Goal: Task Accomplishment & Management: Use online tool/utility

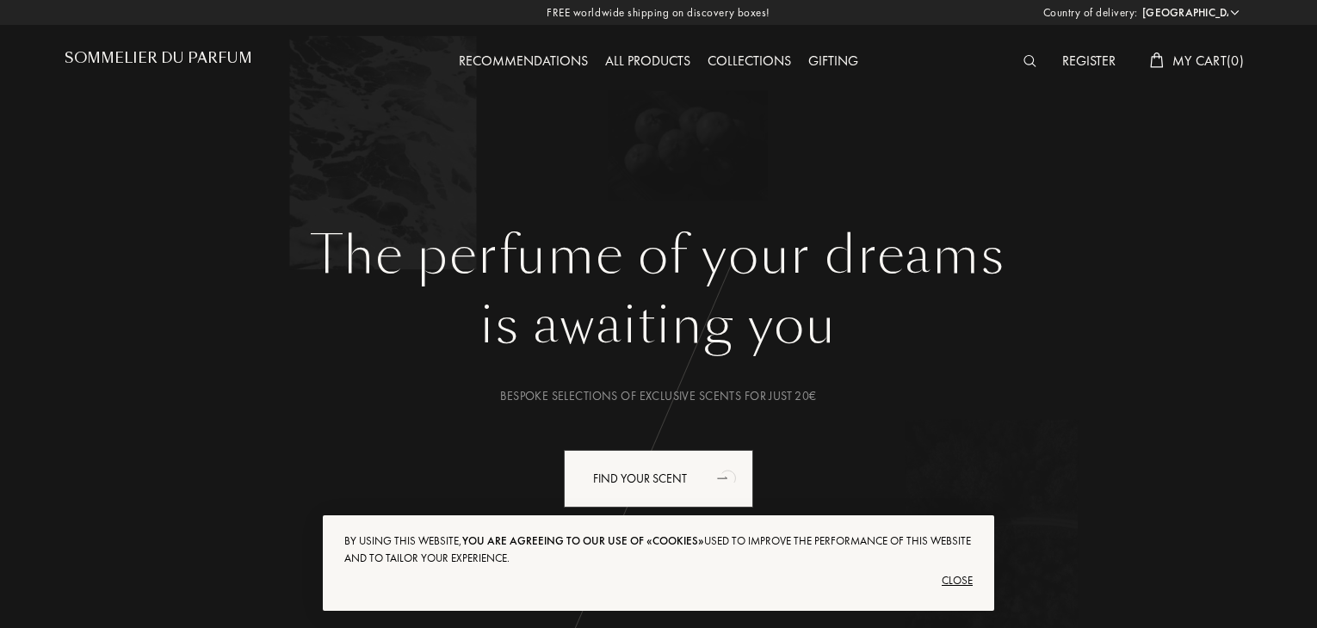
select select "ES"
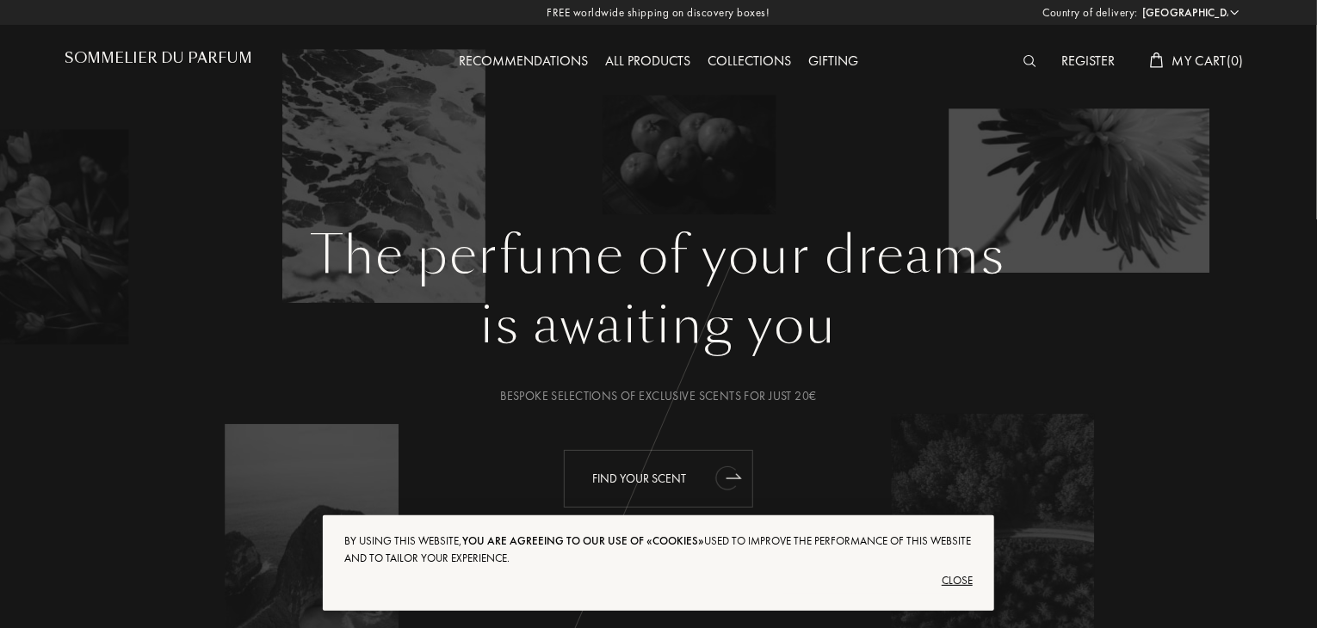
click at [681, 478] on div "Find your scent" at bounding box center [658, 479] width 189 height 58
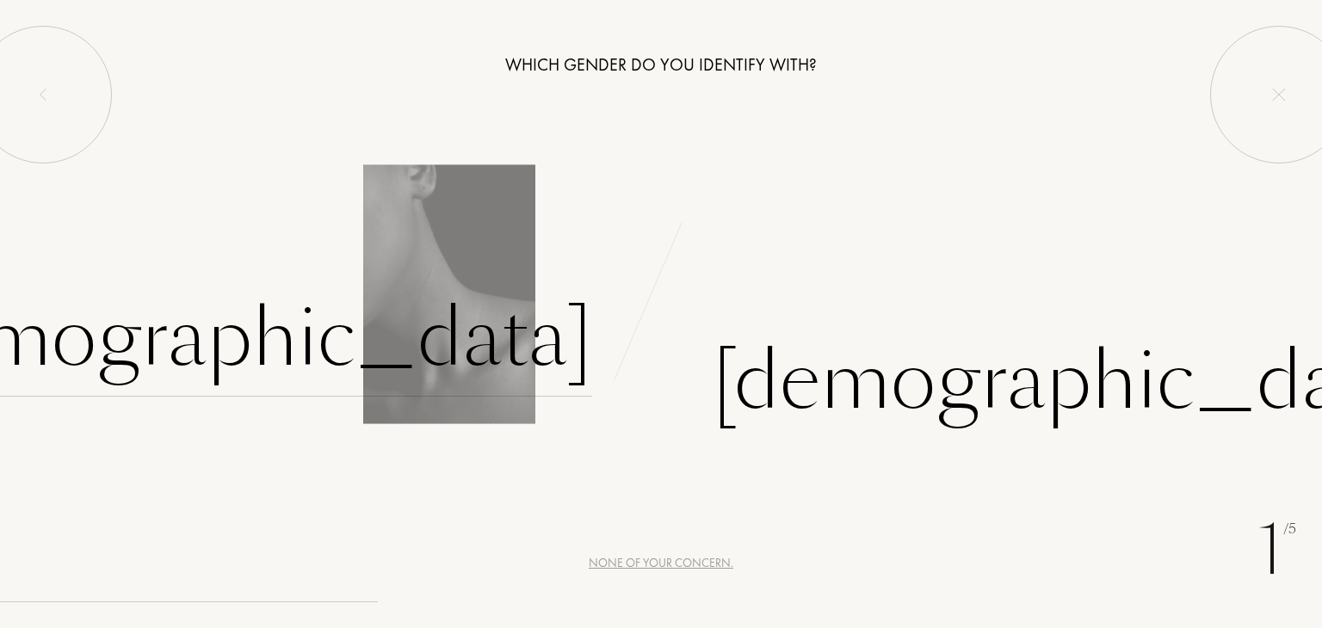
click at [468, 338] on div "Female" at bounding box center [232, 339] width 719 height 116
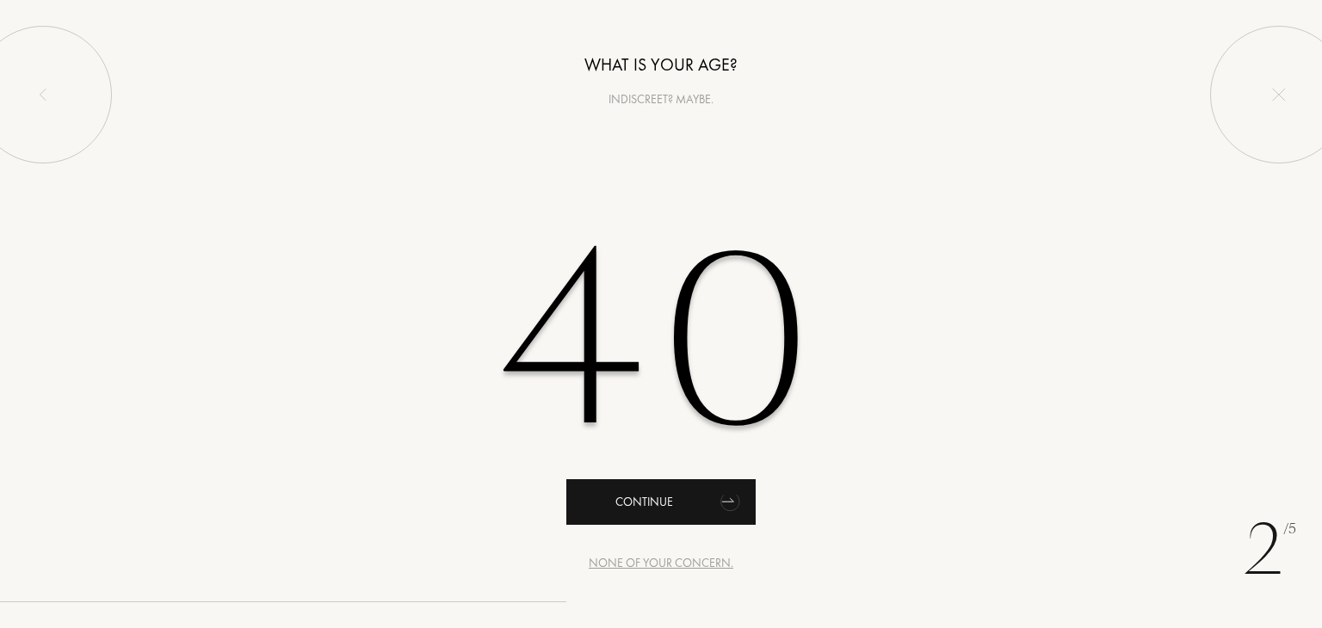
type input "40"
click at [699, 513] on div "Continue" at bounding box center [660, 502] width 189 height 46
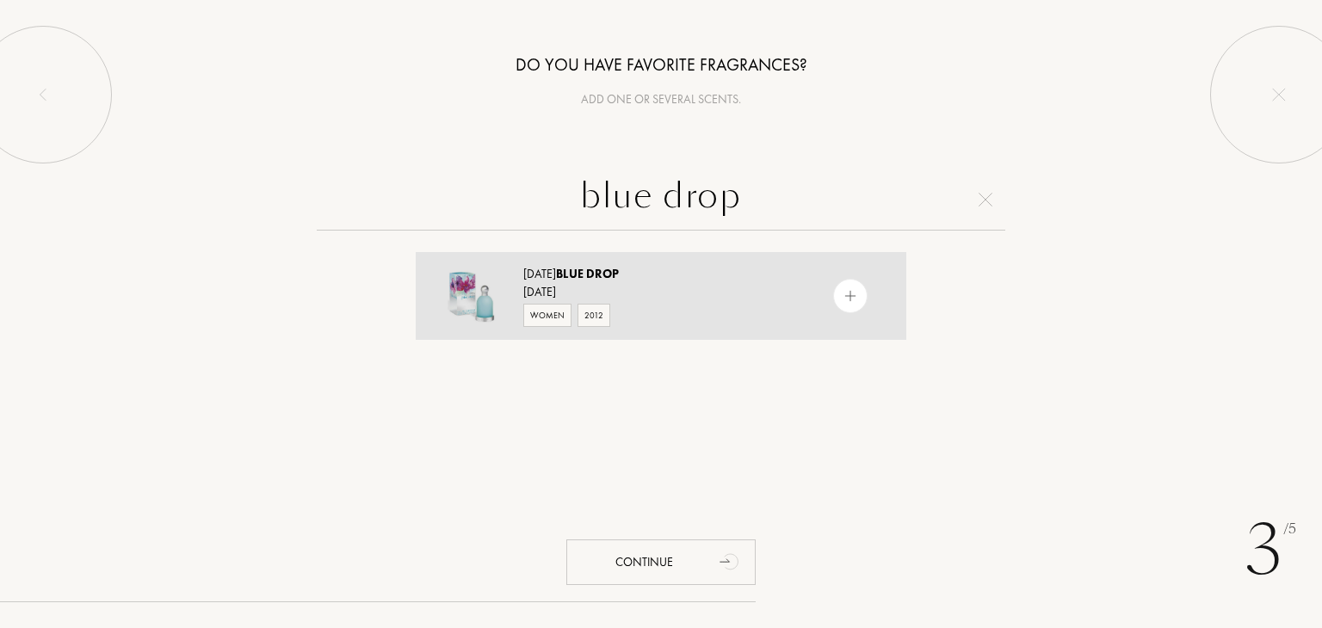
type input "blue drop"
click at [619, 278] on span "Drop" at bounding box center [602, 273] width 33 height 15
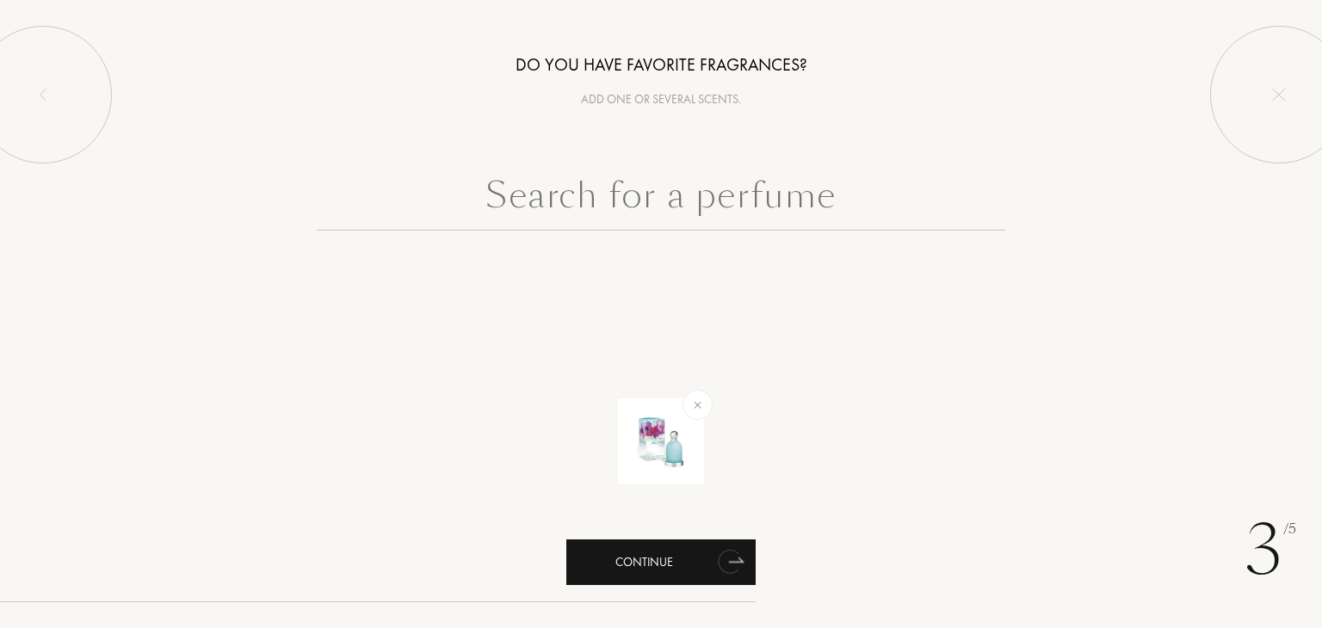
click at [664, 562] on div "Continue" at bounding box center [660, 563] width 189 height 46
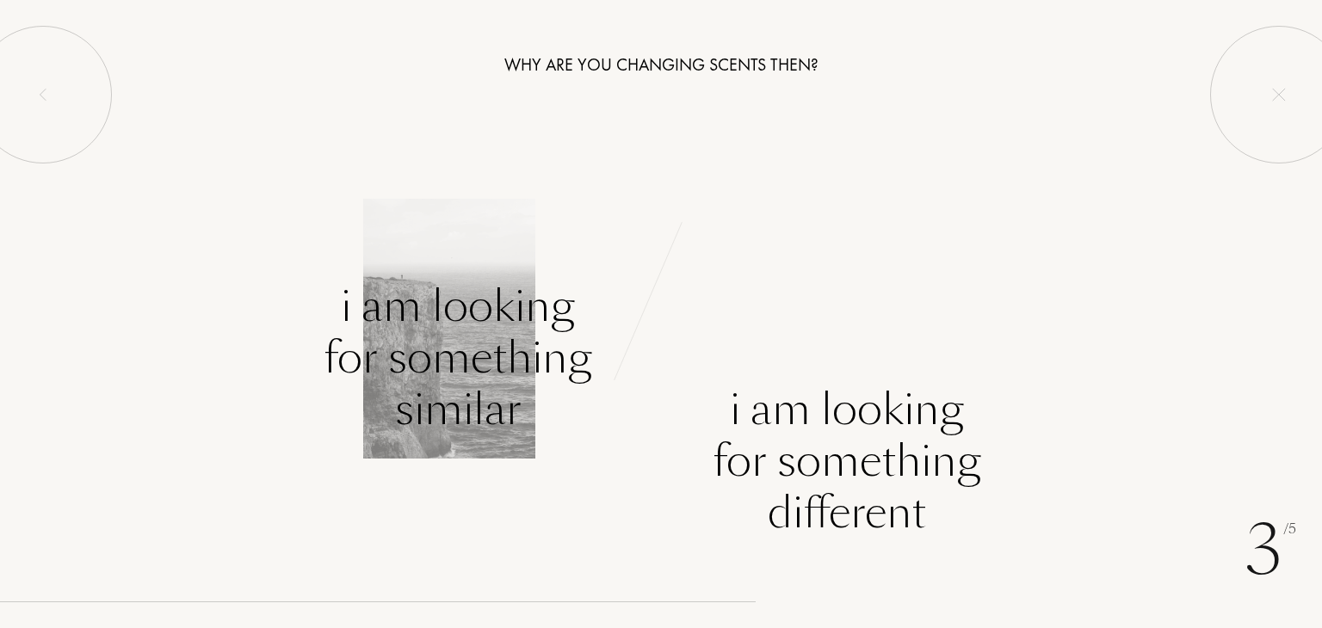
click at [446, 335] on div "I am looking for something similar" at bounding box center [458, 358] width 269 height 155
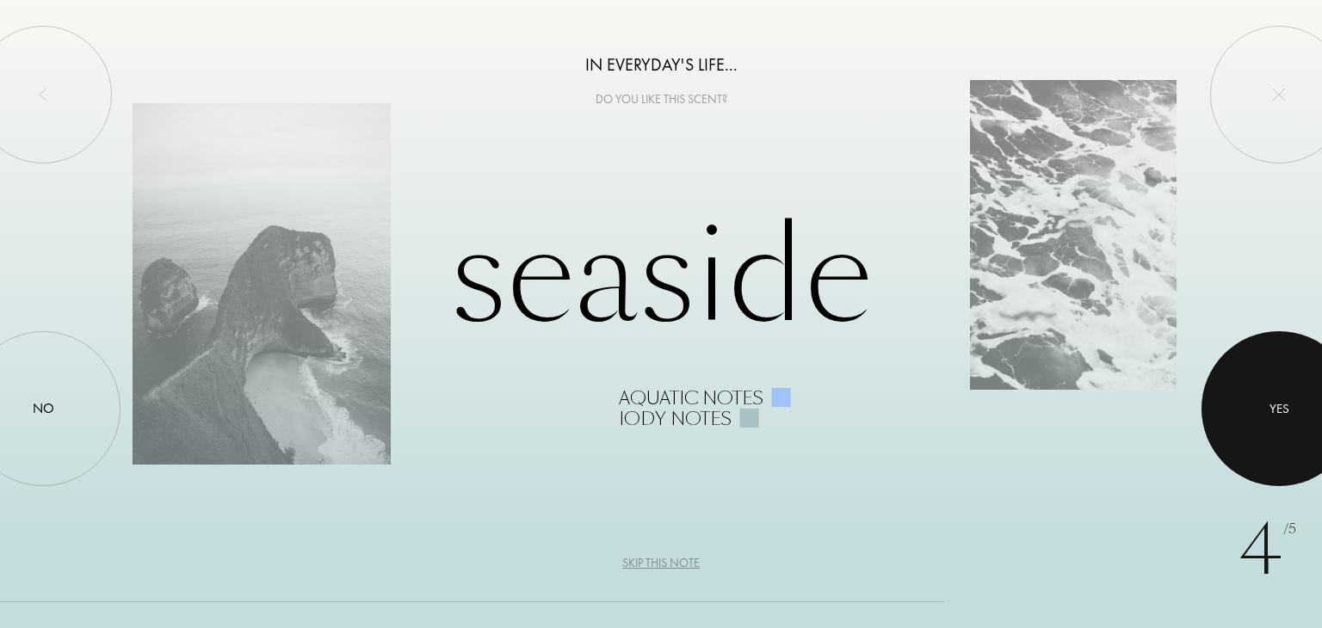
click at [1269, 434] on div at bounding box center [1278, 408] width 155 height 155
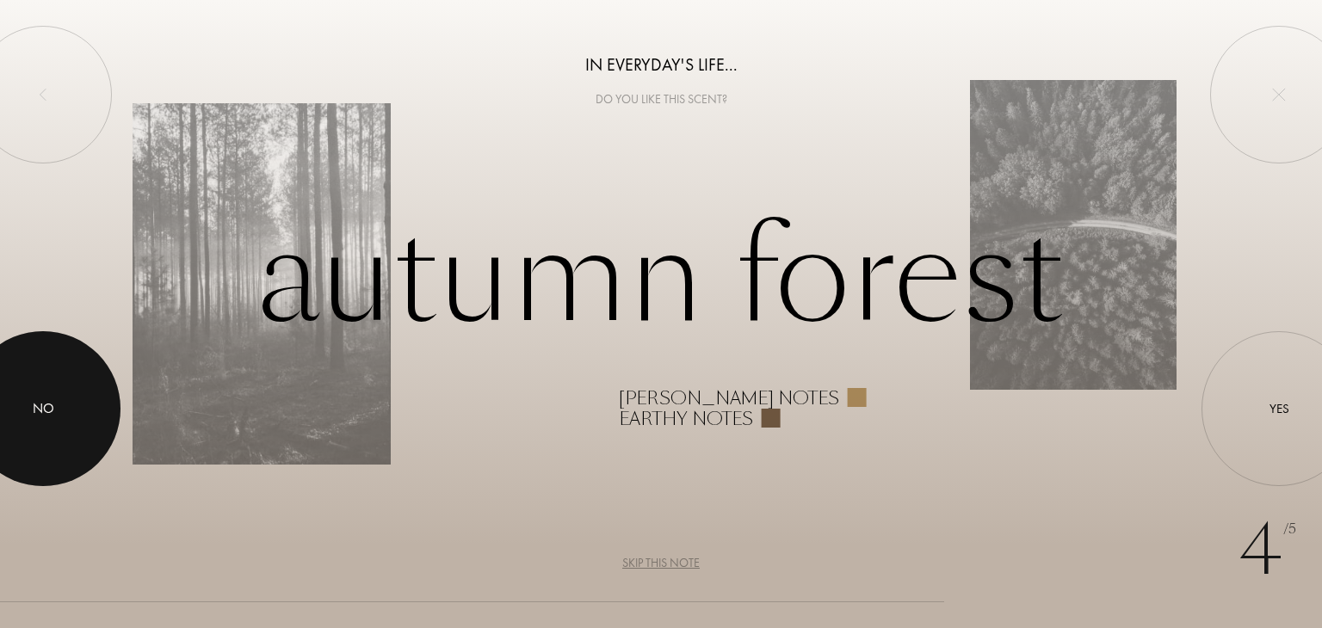
click at [54, 378] on div at bounding box center [43, 408] width 155 height 155
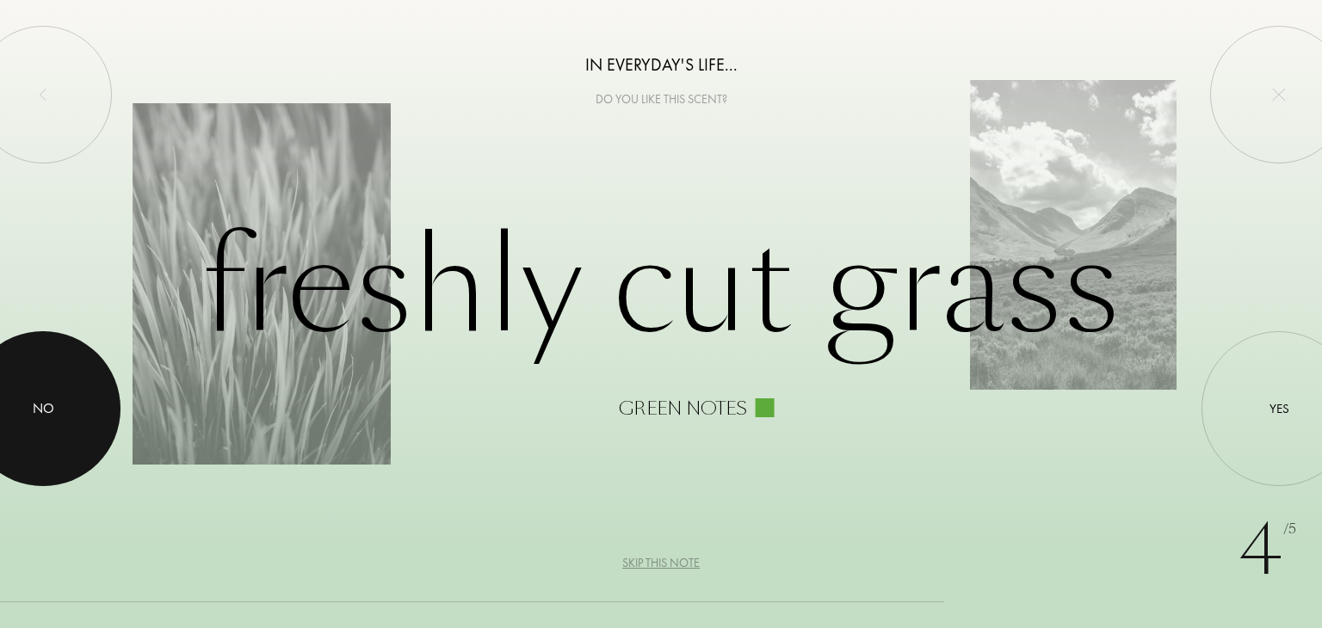
click at [54, 379] on div at bounding box center [43, 408] width 155 height 155
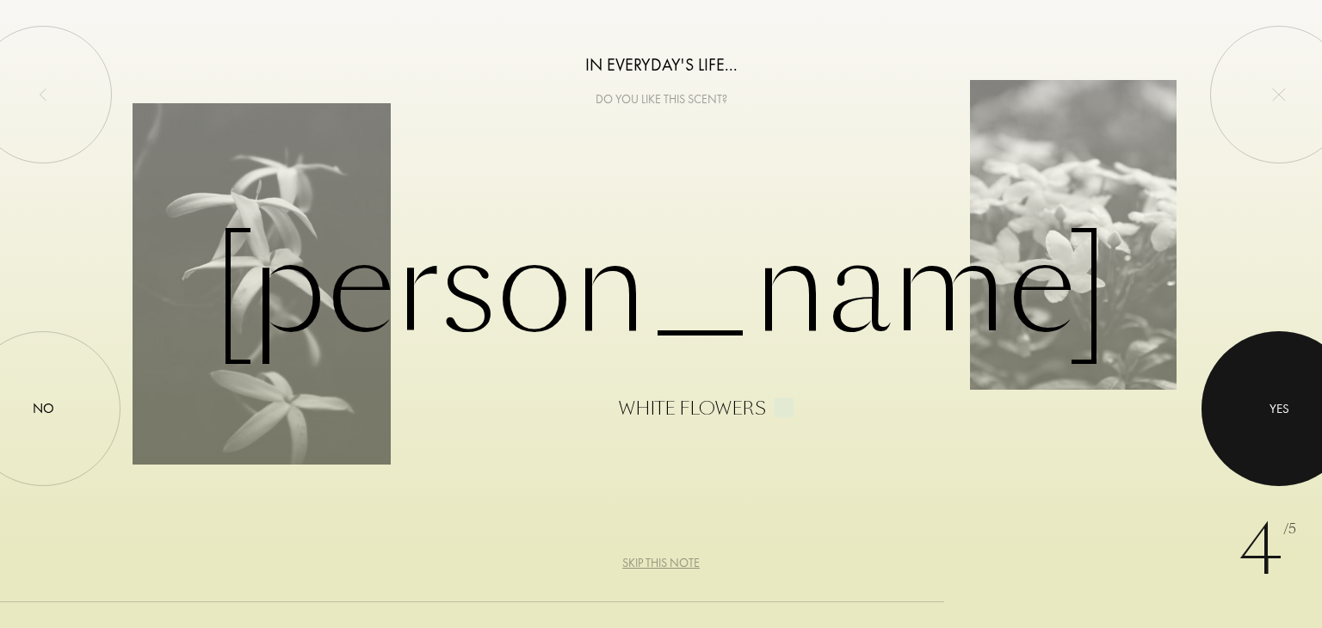
click at [1312, 394] on div at bounding box center [1278, 408] width 155 height 155
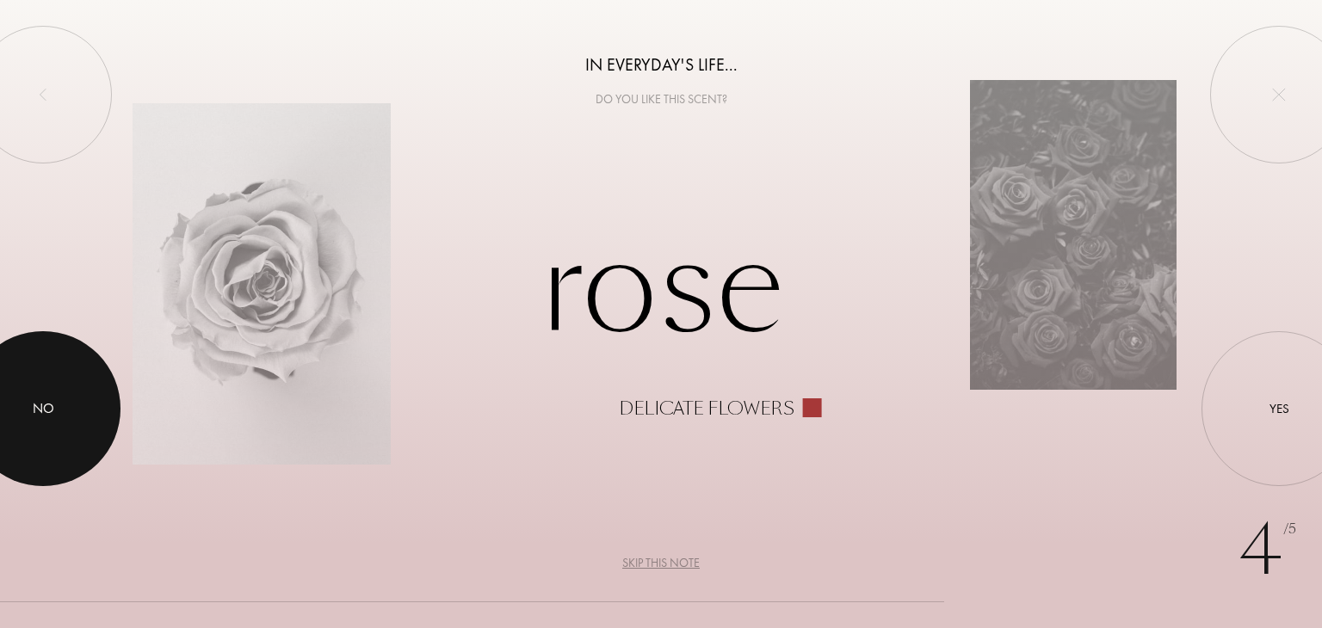
click at [6, 391] on div at bounding box center [43, 408] width 155 height 155
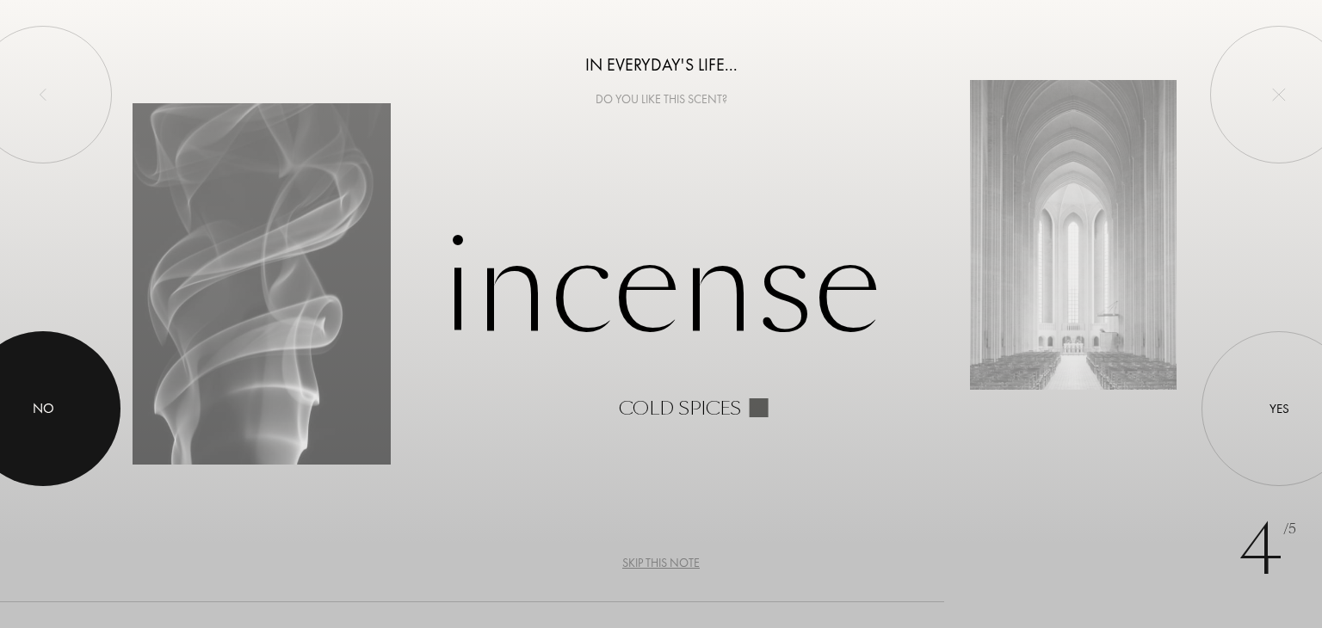
click at [6, 391] on div at bounding box center [43, 408] width 155 height 155
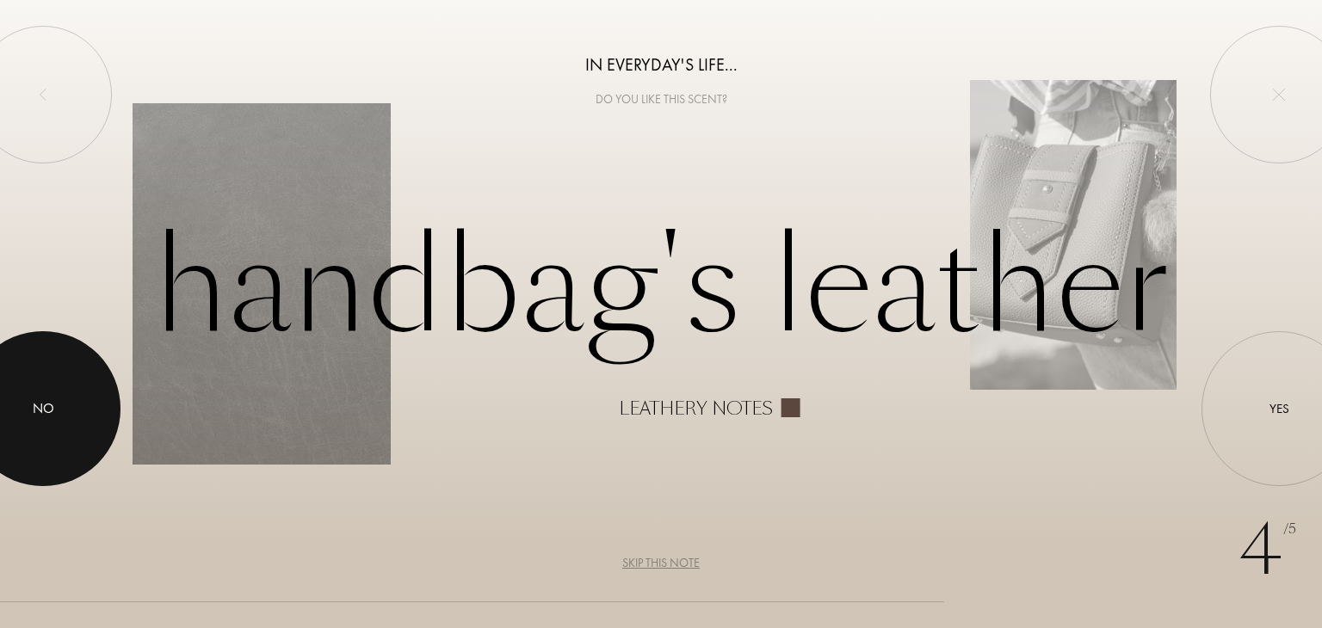
click at [6, 391] on div at bounding box center [43, 408] width 155 height 155
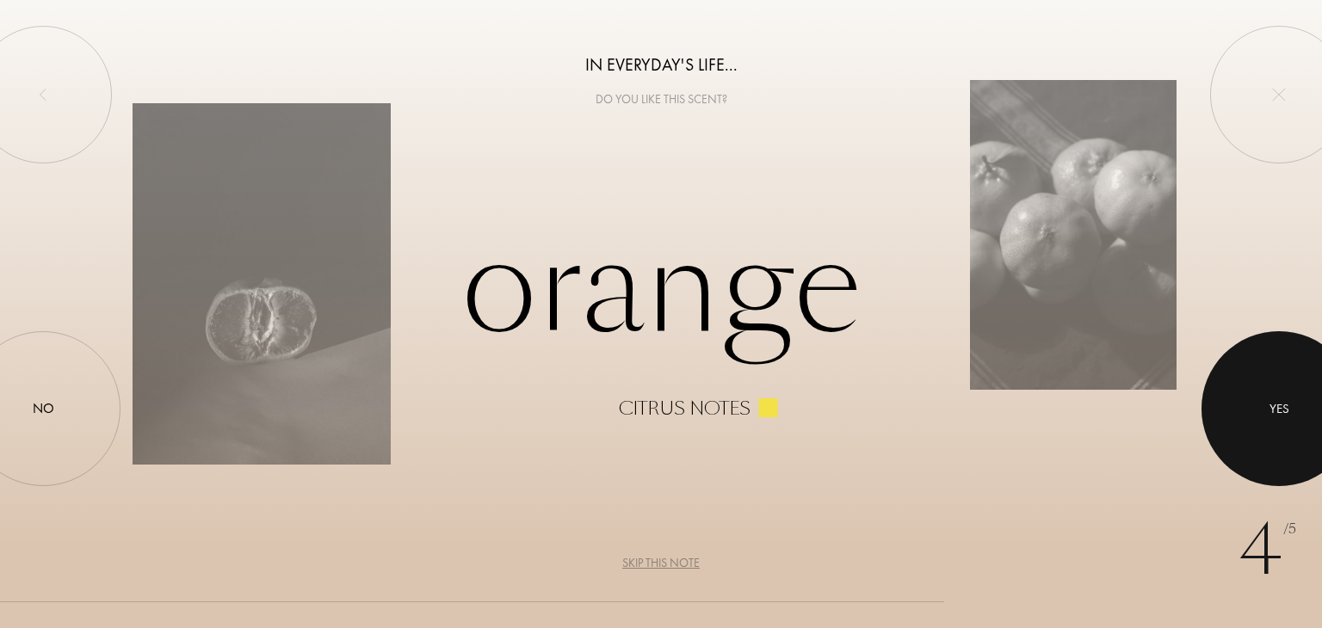
click at [1300, 407] on div at bounding box center [1278, 408] width 155 height 155
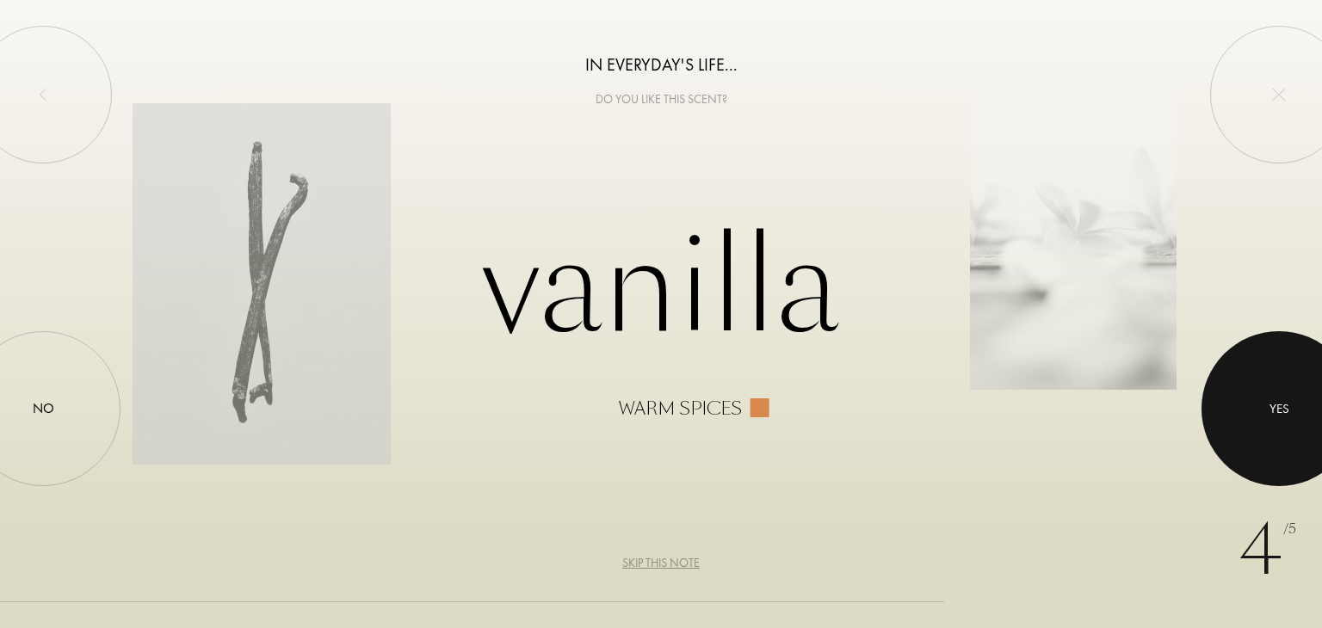
click at [1280, 395] on div at bounding box center [1278, 408] width 155 height 155
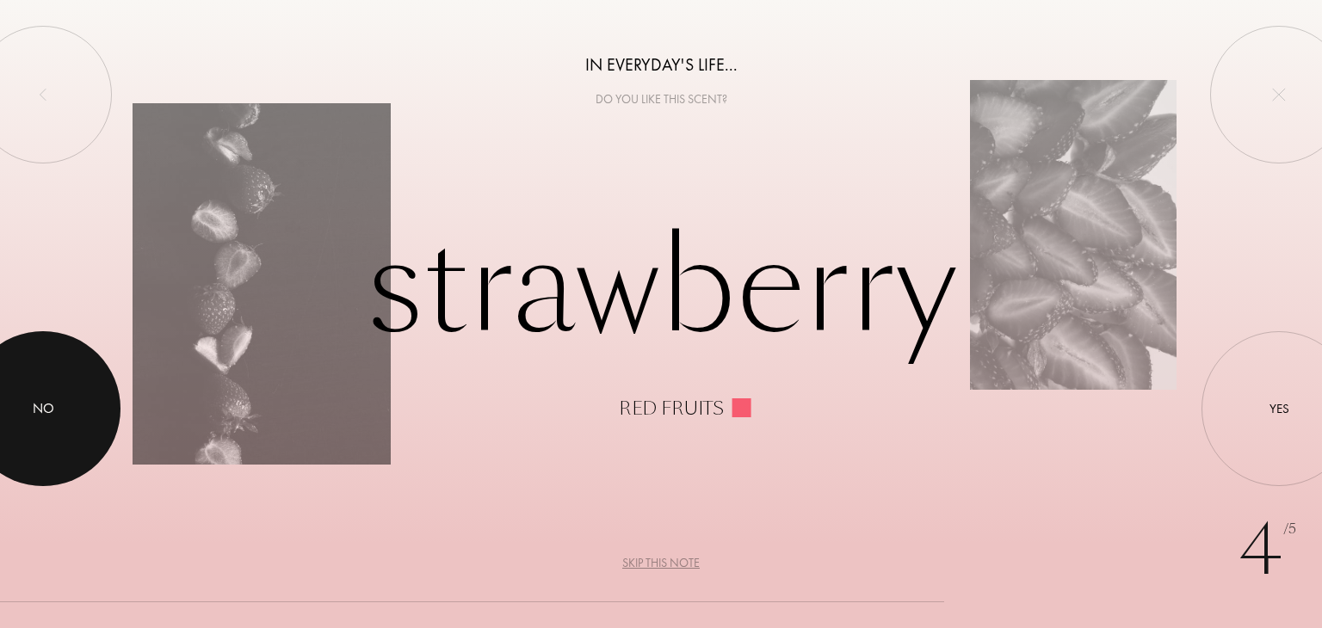
click at [22, 423] on div at bounding box center [43, 408] width 155 height 155
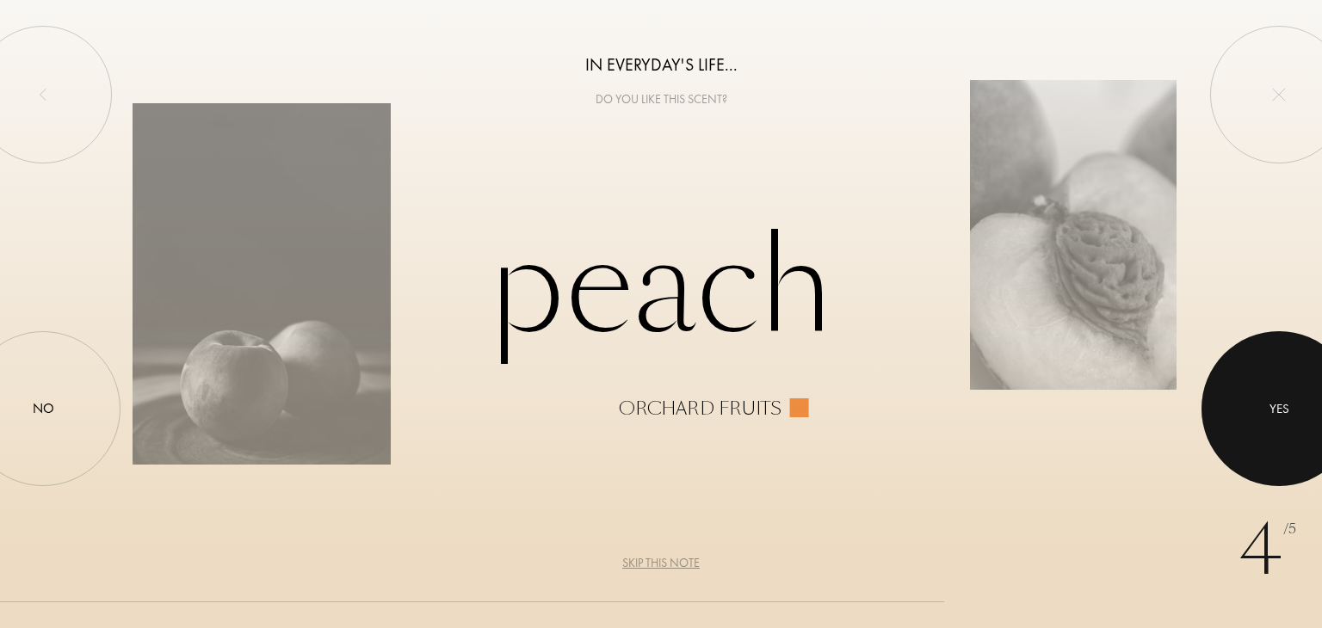
click at [1310, 404] on div at bounding box center [1278, 408] width 155 height 155
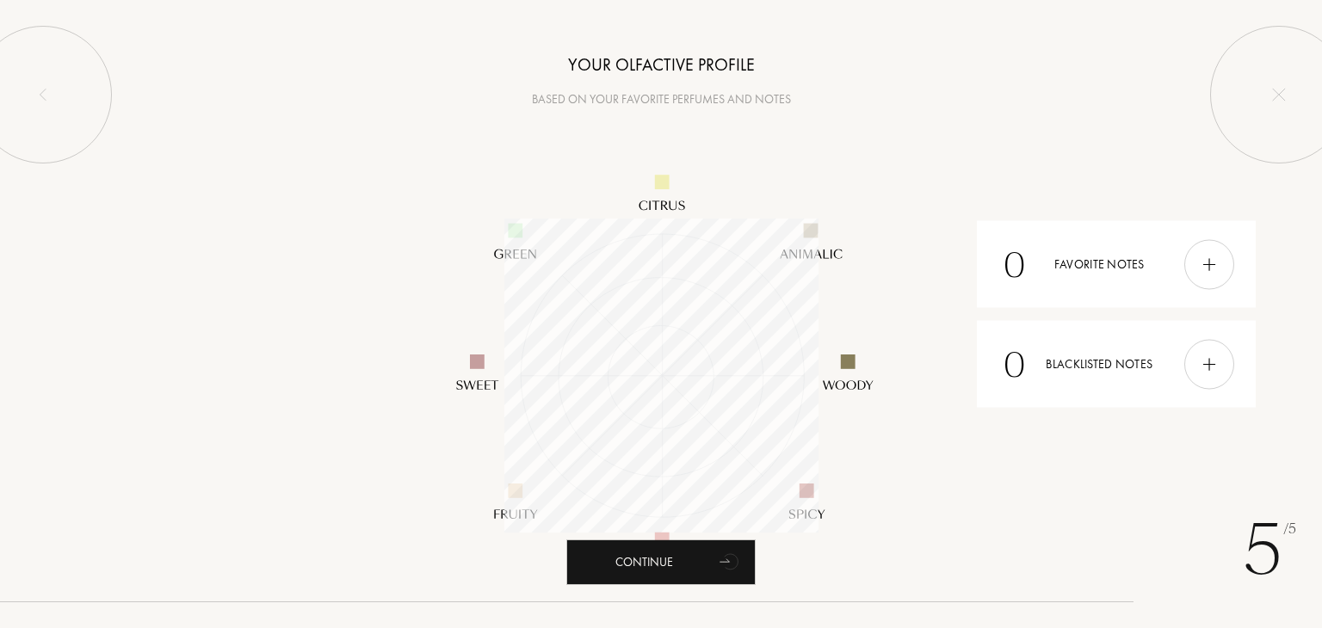
scroll to position [314, 314]
click at [665, 568] on div "Continue" at bounding box center [660, 563] width 189 height 46
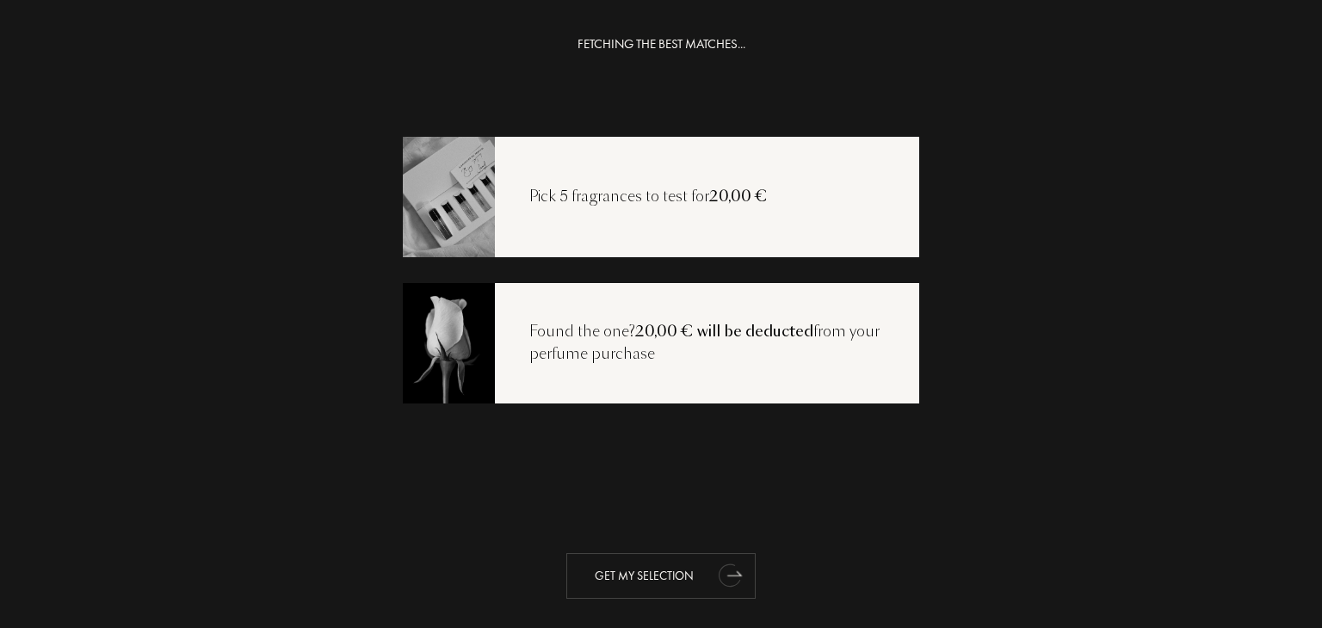
click at [647, 580] on div "Get my selection" at bounding box center [660, 576] width 189 height 46
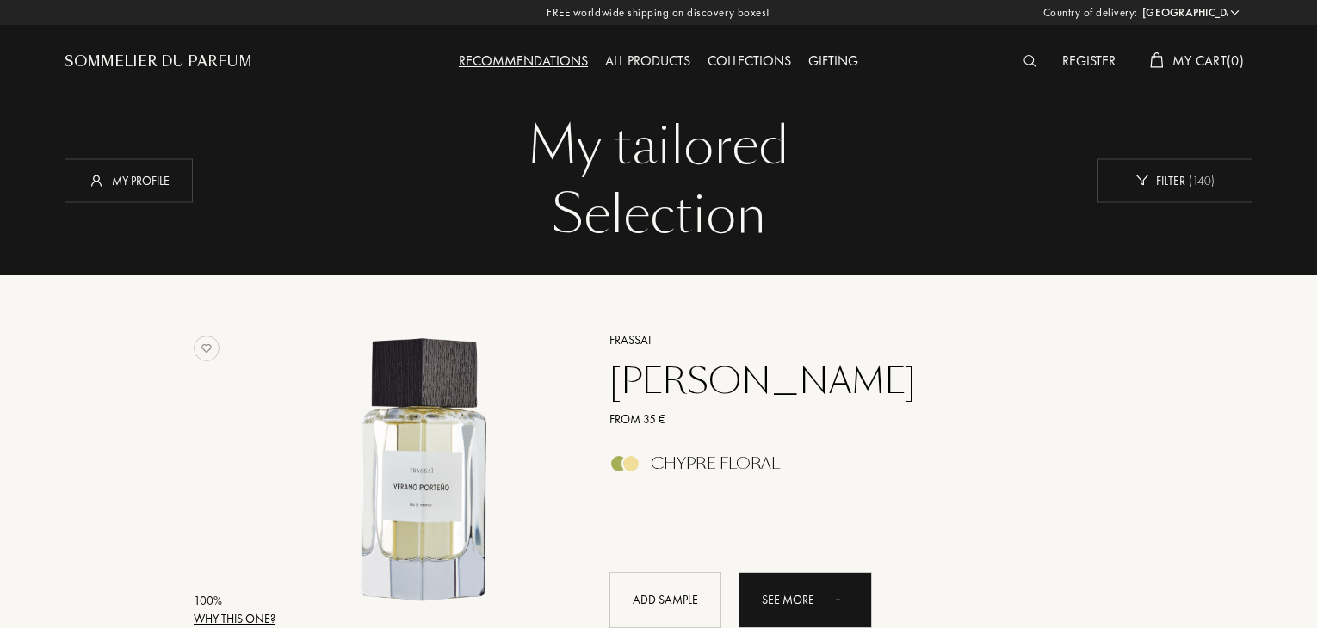
select select "ES"
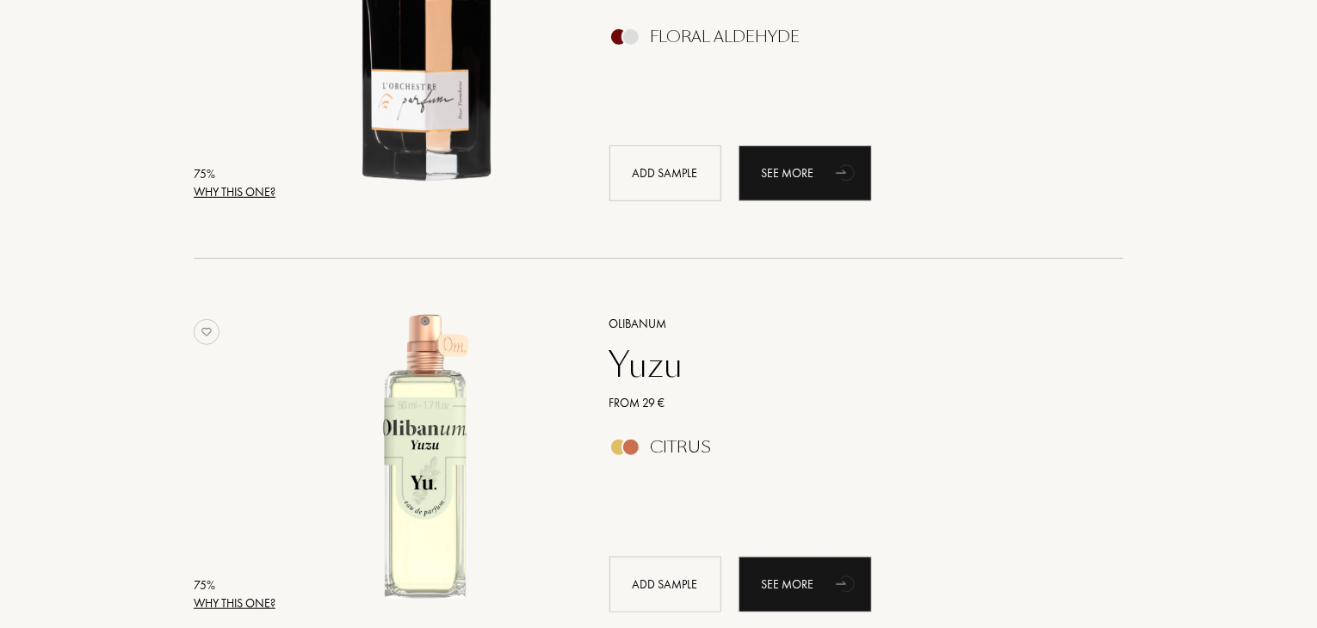
scroll to position [3719, 0]
